Goal: Task Accomplishment & Management: Manage account settings

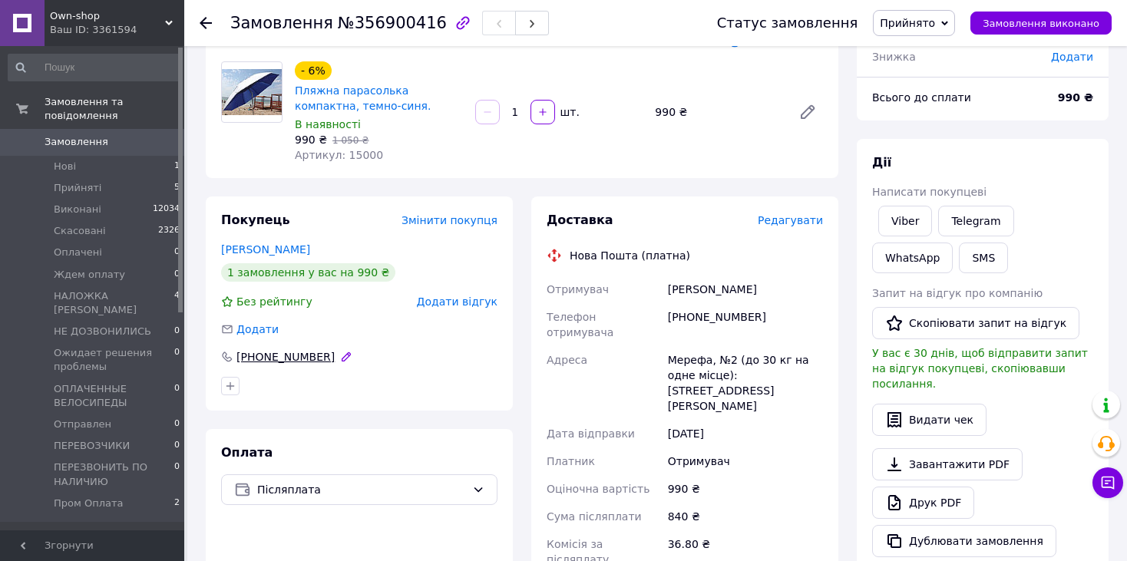
scroll to position [141, 0]
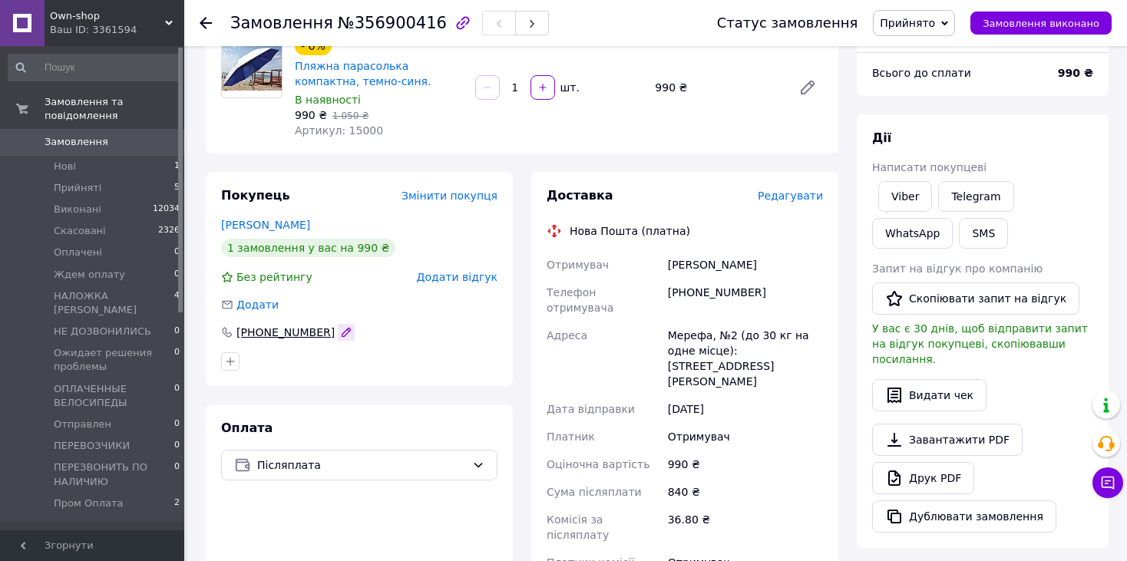
click at [342, 335] on icon "button" at bounding box center [346, 332] width 8 height 8
drag, startPoint x: 256, startPoint y: 330, endPoint x: 352, endPoint y: 344, distance: 97.7
click at [352, 344] on input "[PHONE_NUMBER]" at bounding box center [359, 332] width 276 height 25
type input "[PHONE_NUMBER]"
click at [707, 192] on div "Доставка" at bounding box center [652, 196] width 211 height 18
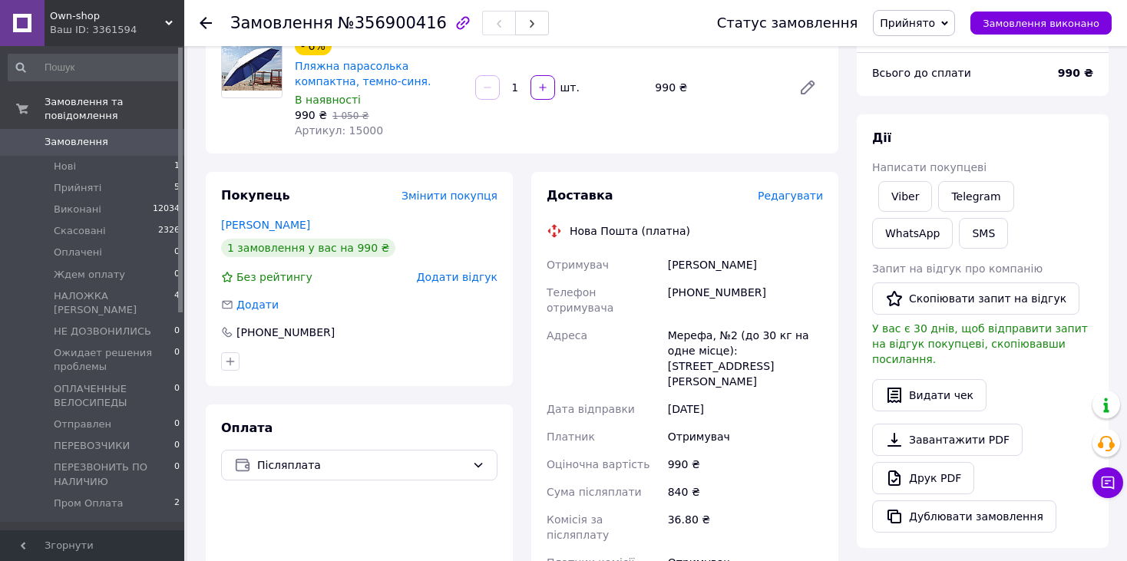
click at [898, 170] on span "Написати покупцеві" at bounding box center [929, 167] width 114 height 12
click at [901, 195] on link "Viber" at bounding box center [905, 196] width 54 height 31
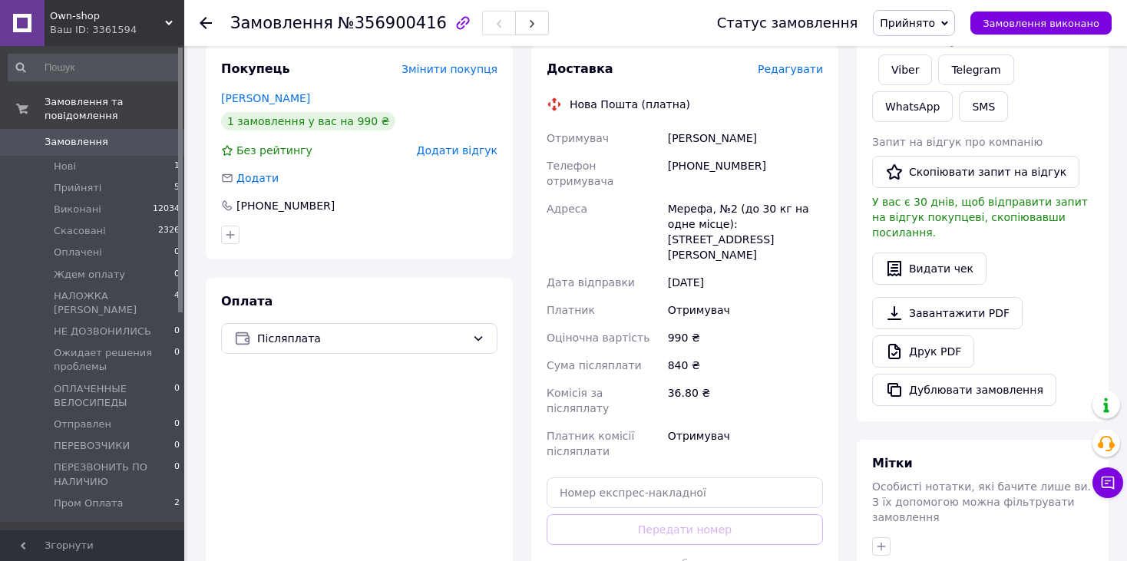
scroll to position [537, 0]
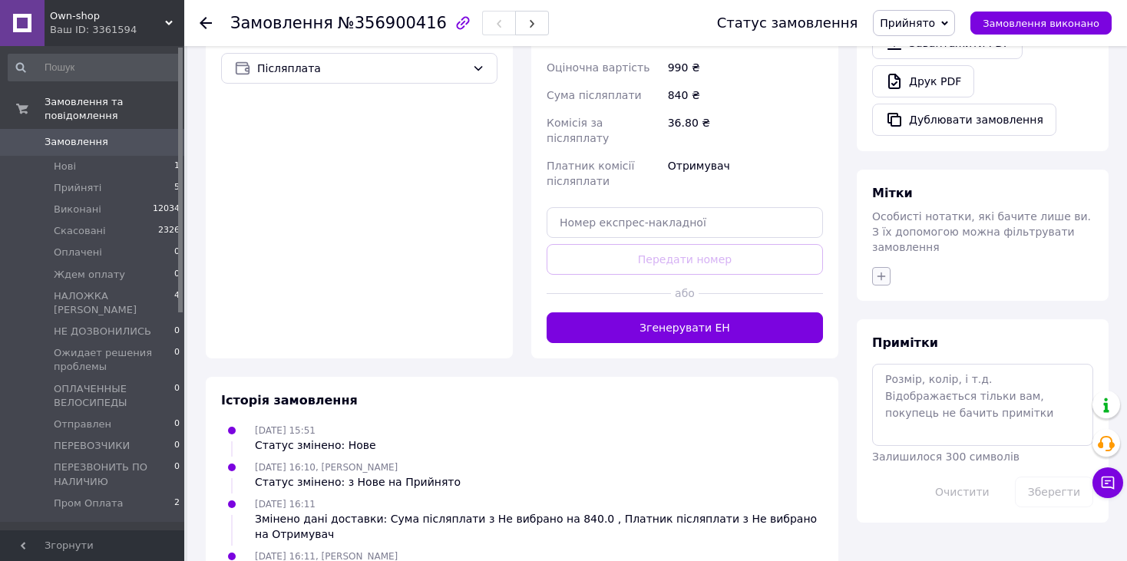
click at [882, 270] on icon "button" at bounding box center [881, 276] width 12 height 12
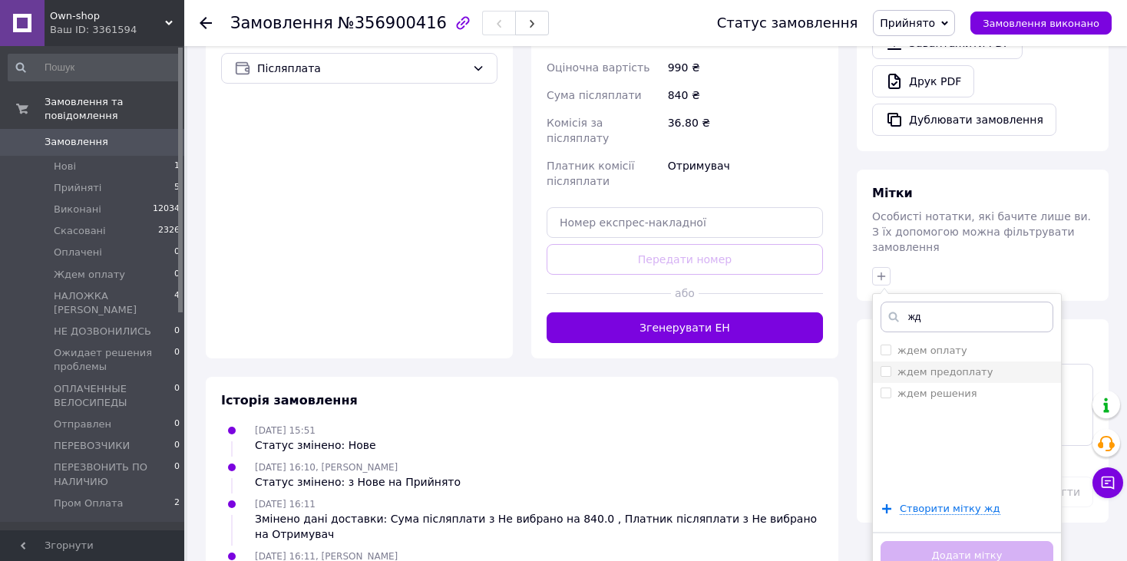
type input "жд"
click at [970, 366] on label "ждем предоплату" at bounding box center [945, 372] width 95 height 12
checkbox input "true"
click at [951, 541] on button "Додати мітку" at bounding box center [967, 556] width 173 height 30
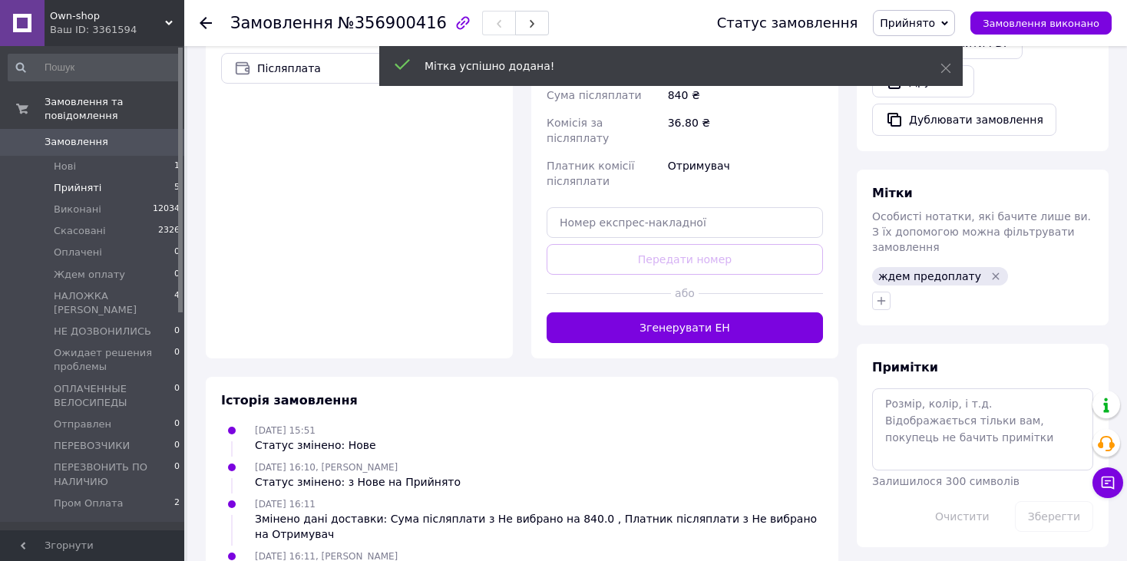
click at [88, 181] on span "Прийняті" at bounding box center [78, 188] width 48 height 14
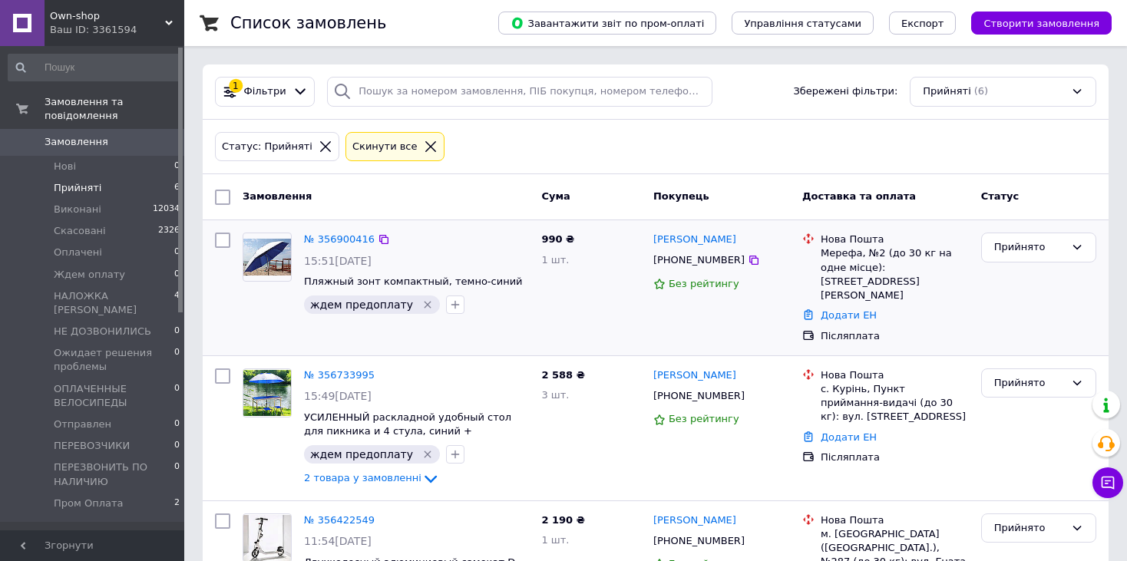
click at [422, 302] on icon "Видалити мітку" at bounding box center [428, 305] width 12 height 12
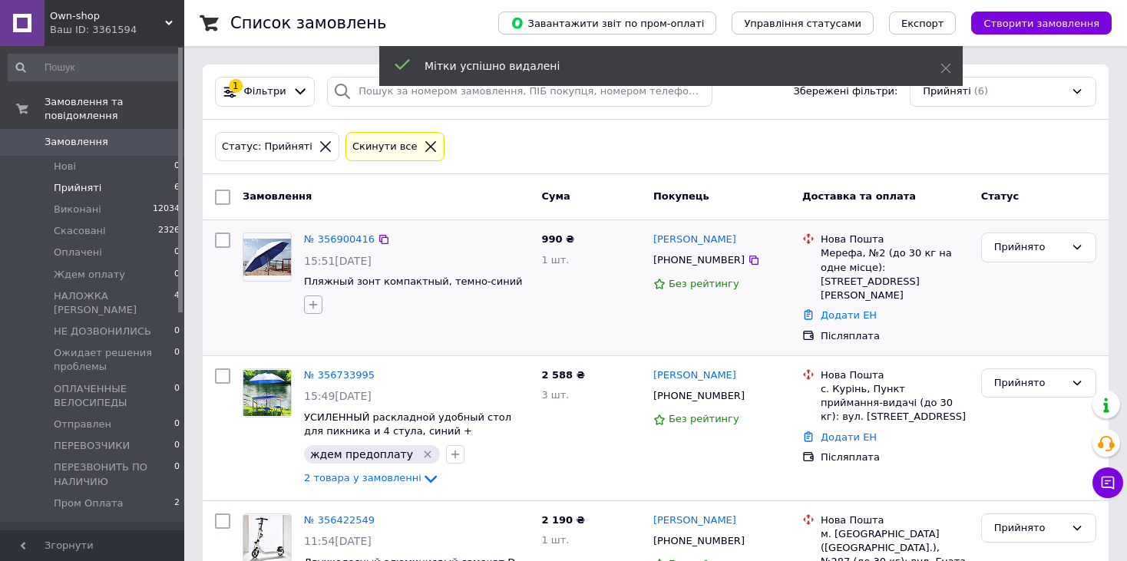
click at [316, 303] on icon "button" at bounding box center [313, 304] width 8 height 8
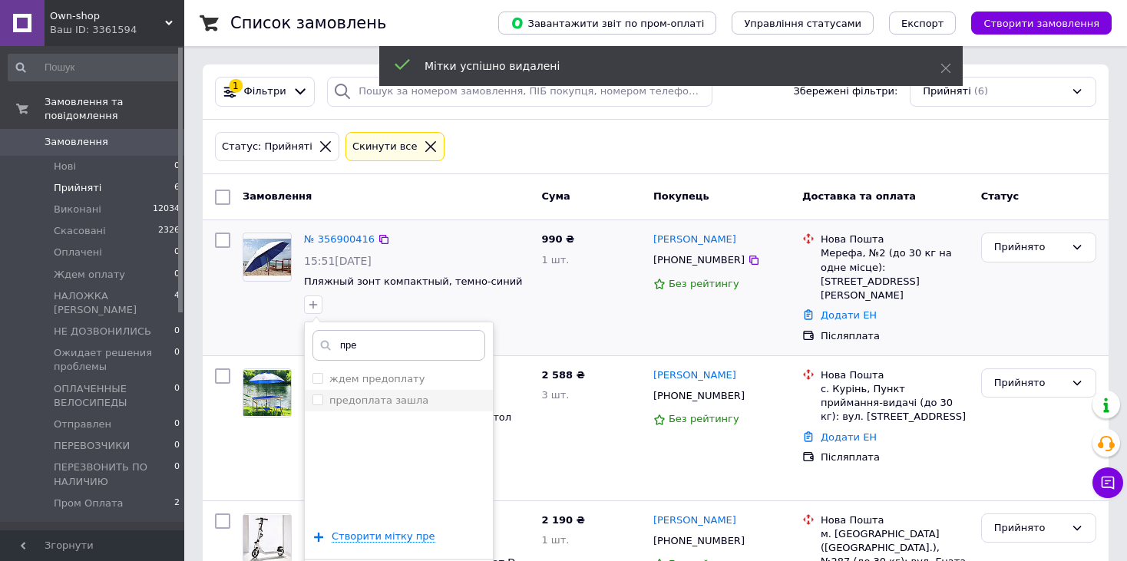
type input "пре"
click at [395, 402] on label "предоплата зашла" at bounding box center [378, 401] width 99 height 12
checkbox input "true"
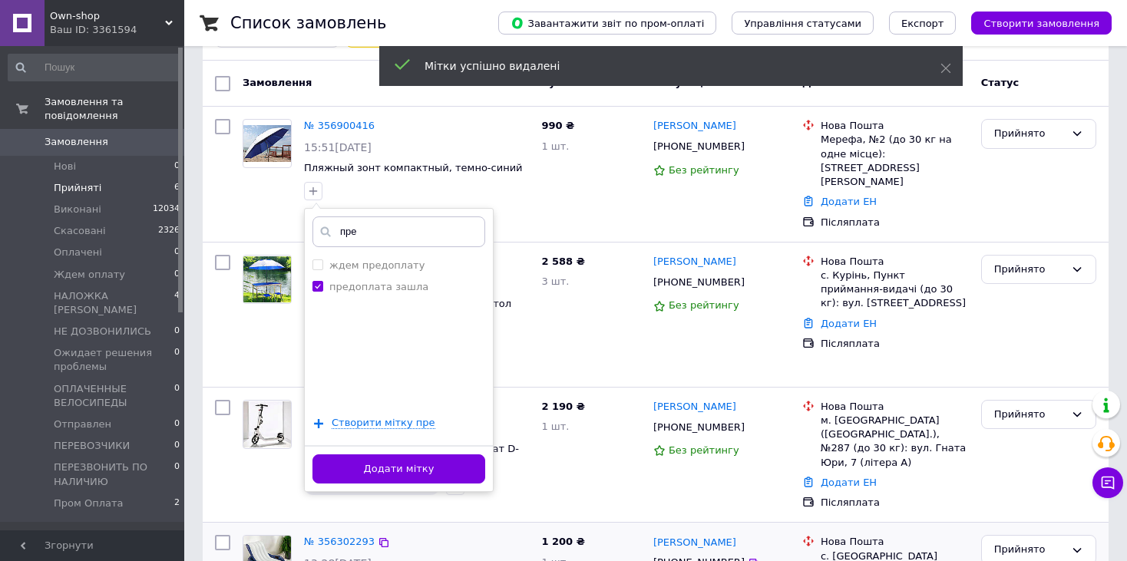
scroll to position [154, 0]
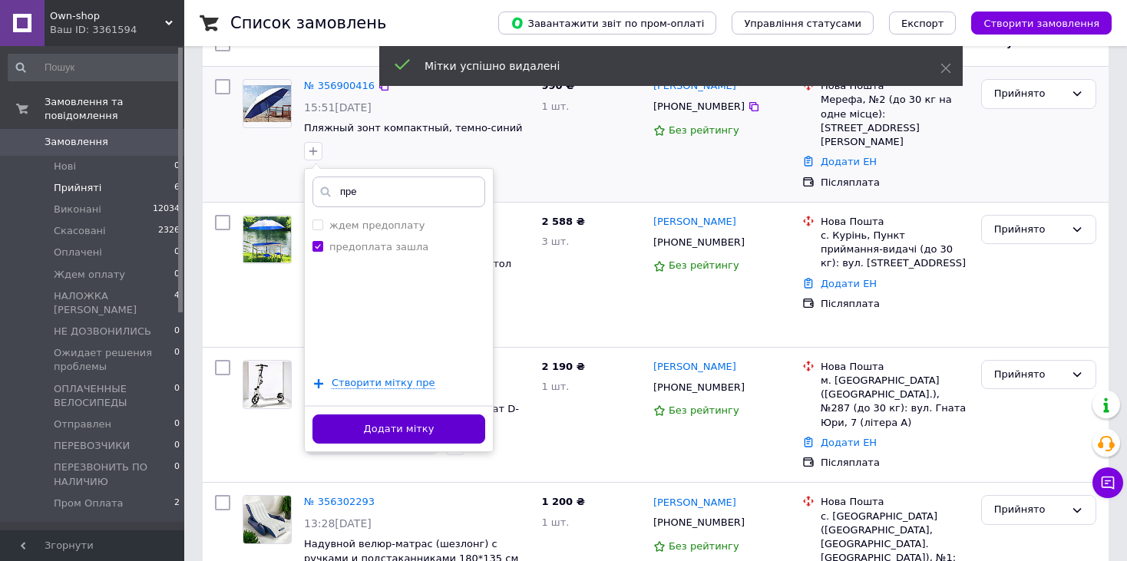
click at [405, 435] on button "Додати мітку" at bounding box center [398, 430] width 173 height 30
